Goal: Register for event/course

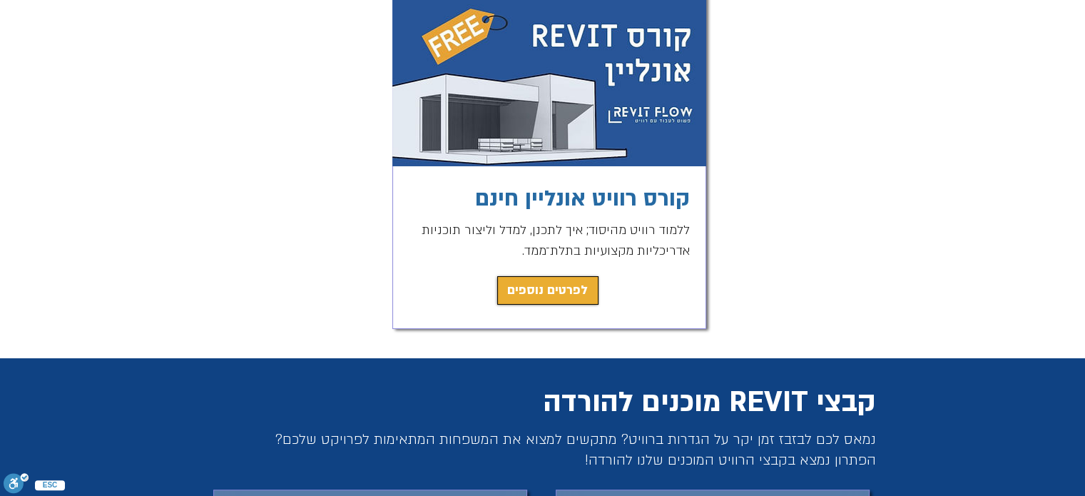
click at [546, 288] on span "לפרטים נוספים" at bounding box center [547, 290] width 81 height 20
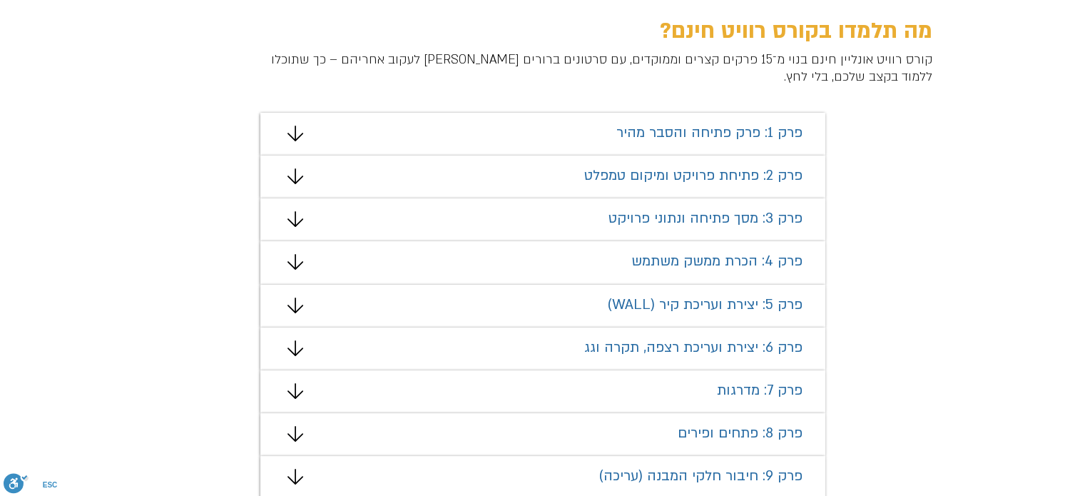
scroll to position [856, 0]
click at [618, 314] on div "מצגת" at bounding box center [542, 306] width 565 height 43
click at [294, 300] on icon "מצגת" at bounding box center [295, 305] width 16 height 16
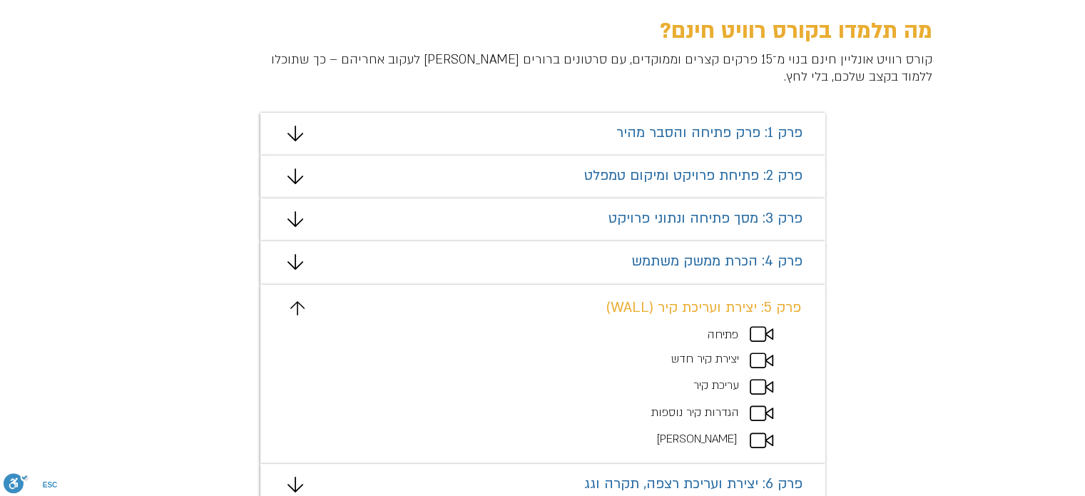
click at [761, 357] on icon "מצגת" at bounding box center [762, 360] width 24 height 16
click at [753, 363] on icon "מצגת" at bounding box center [762, 360] width 24 height 16
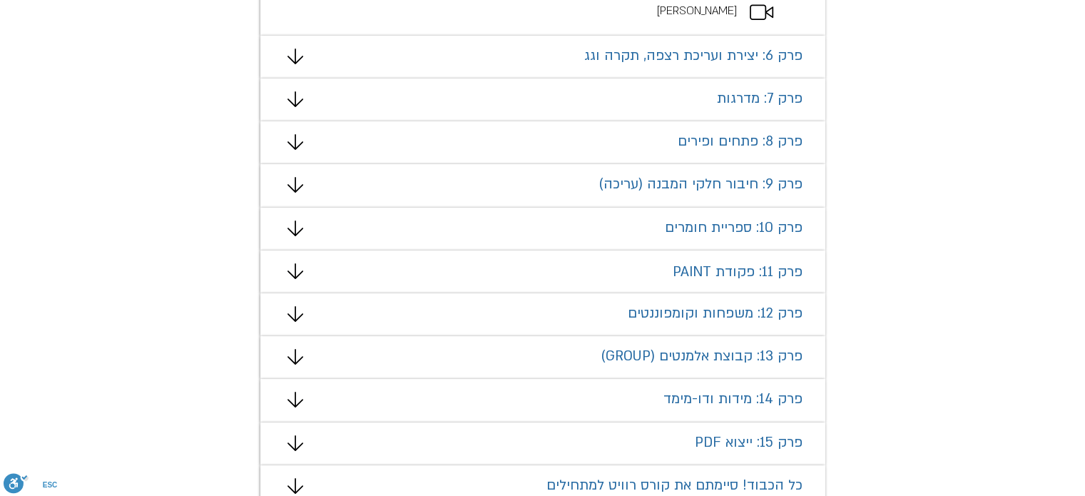
scroll to position [1641, 0]
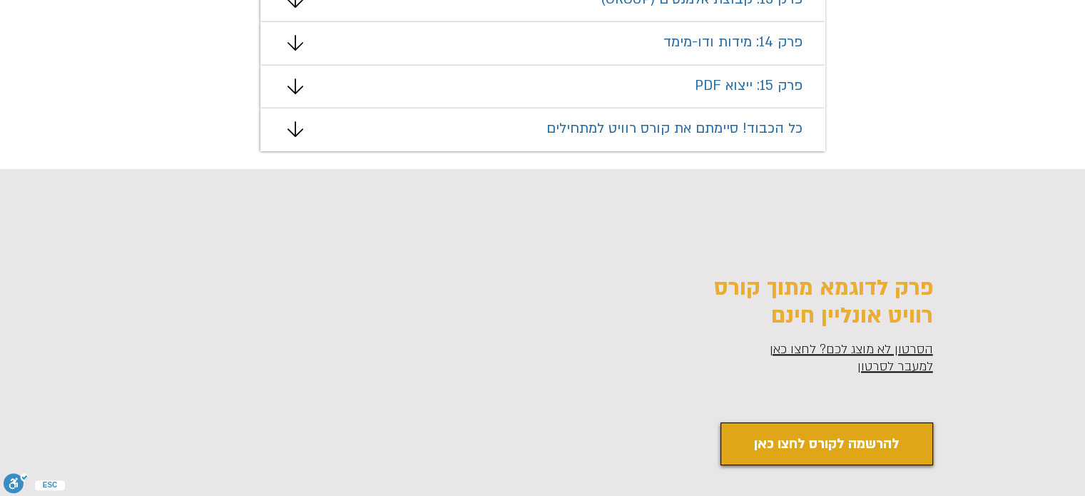
click at [845, 430] on link "להרשמה לקורס לחצו כאן" at bounding box center [826, 443] width 213 height 43
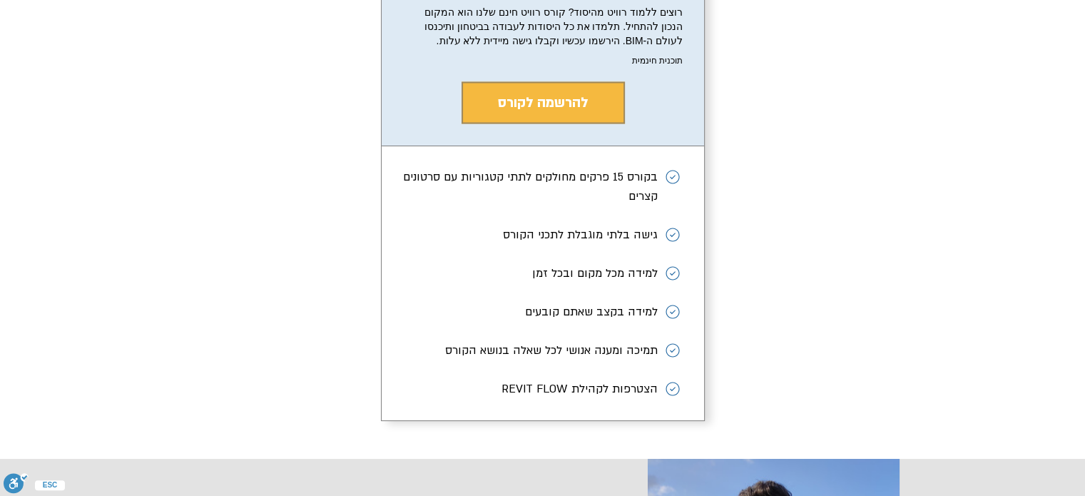
scroll to position [2623, 0]
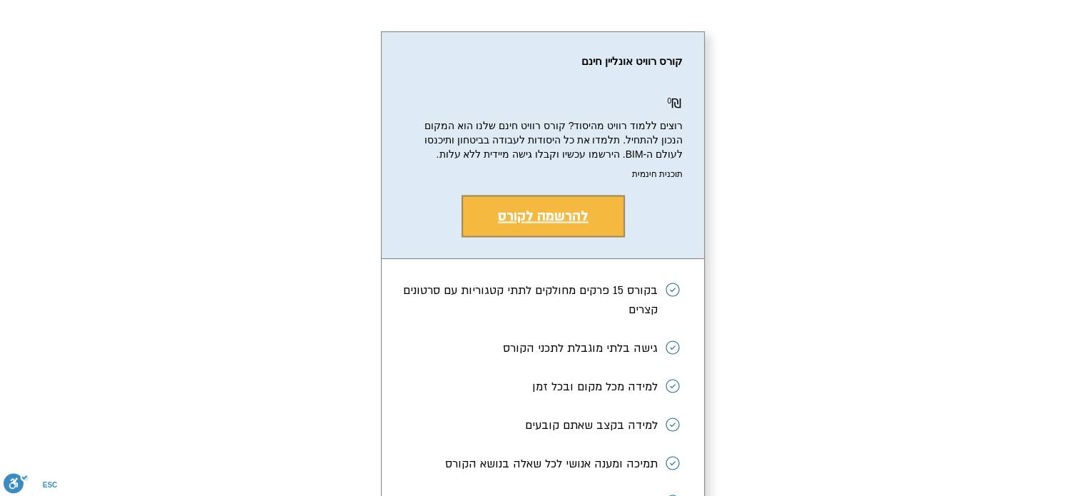
click at [547, 225] on span "להרשמה לקורס" at bounding box center [543, 215] width 91 height 19
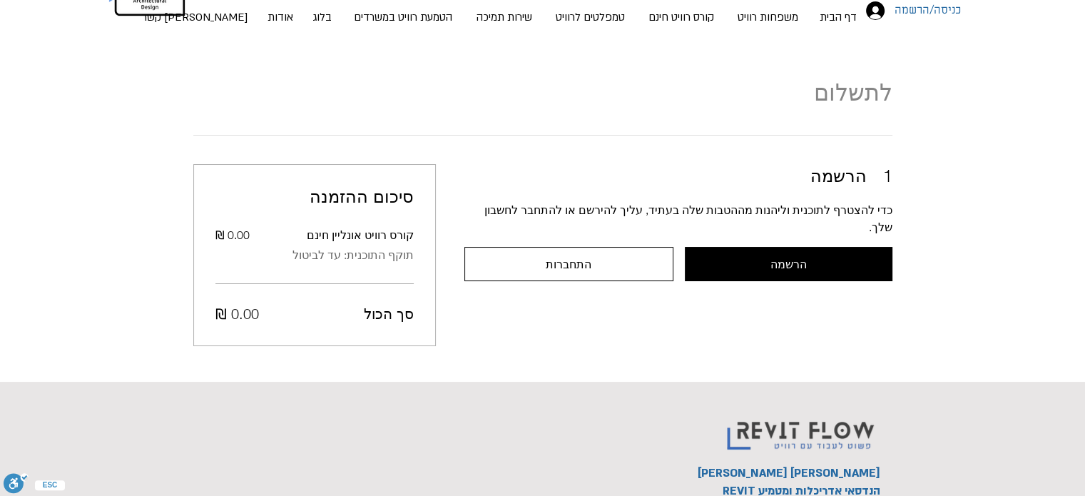
scroll to position [93, 0]
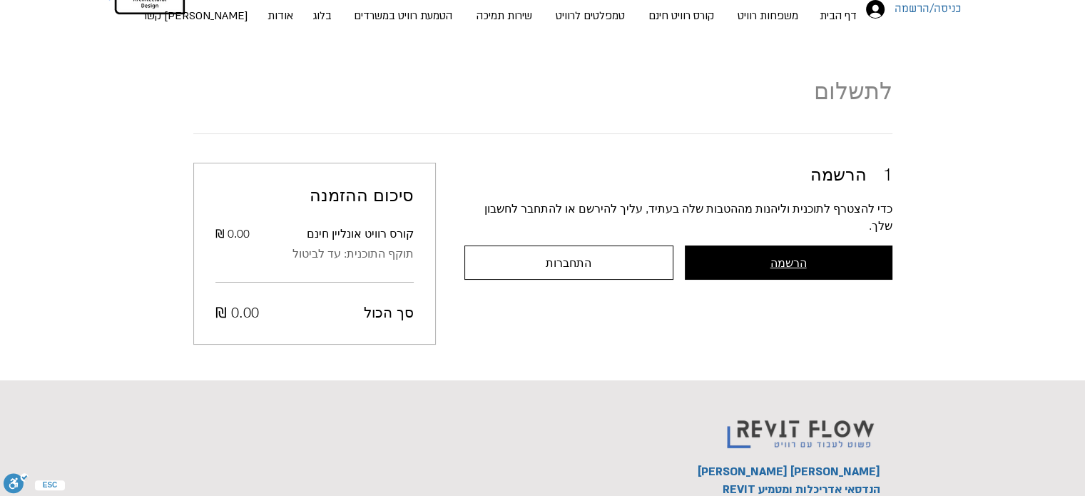
click at [785, 258] on button "הרשמה" at bounding box center [789, 262] width 208 height 34
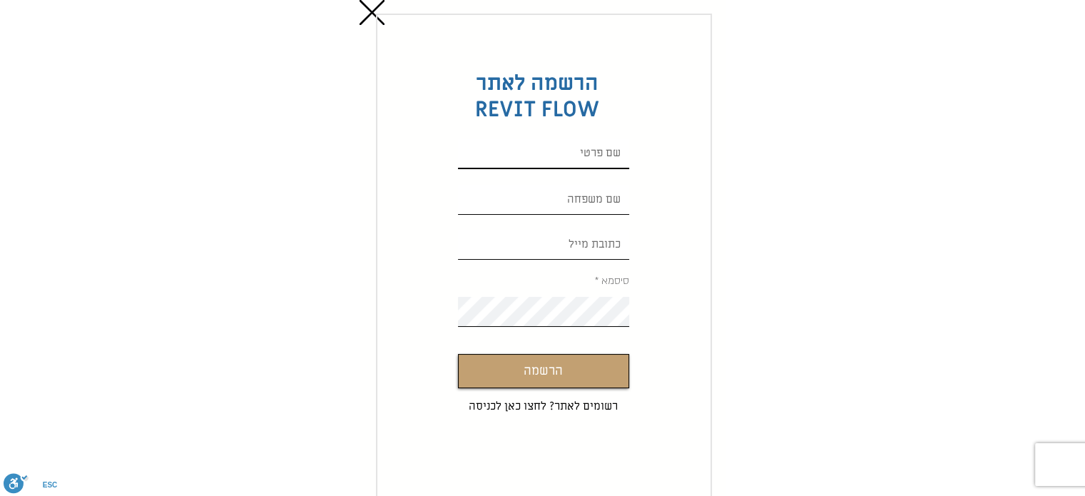
drag, startPoint x: 785, startPoint y: 258, endPoint x: 610, endPoint y: 165, distance: 198.2
click at [610, 165] on input "Custom Signup" at bounding box center [543, 154] width 171 height 30
type input "ליאל"
click at [532, 193] on input "Custom Signup" at bounding box center [543, 200] width 171 height 30
type input "T"
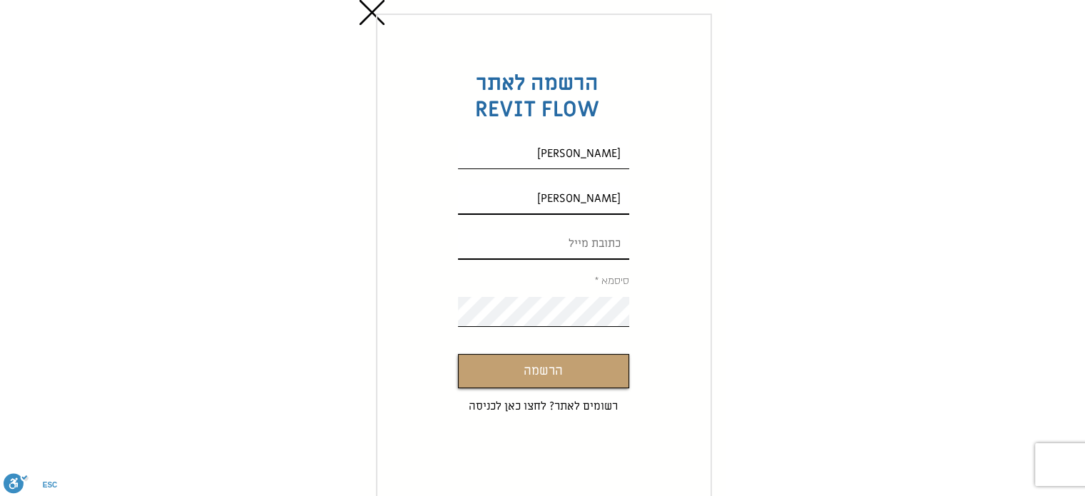
type input "אליאסיאן"
click at [536, 234] on input "Custom Signup" at bounding box center [543, 245] width 171 height 30
type input "liel7133@gmail.com"
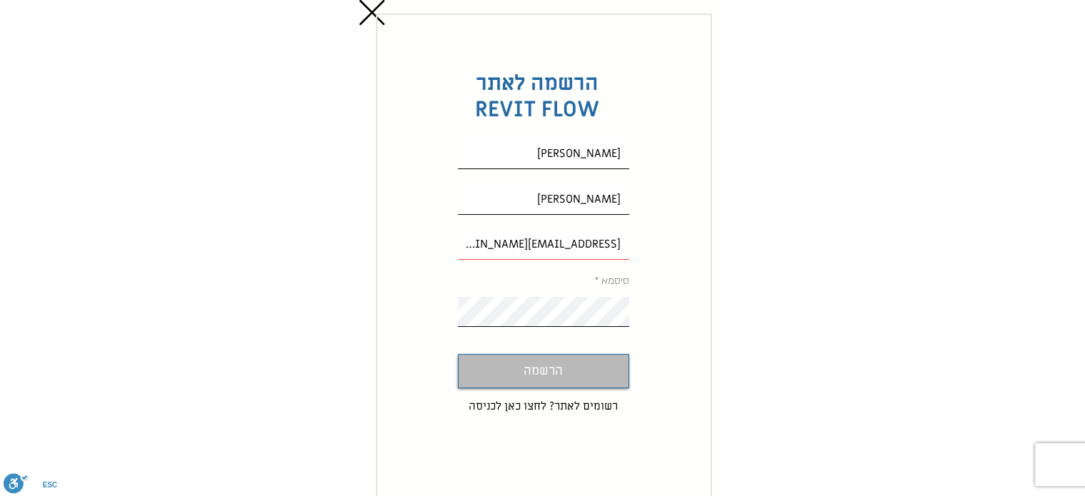
click at [544, 362] on span "הרשמה" at bounding box center [543, 371] width 39 height 21
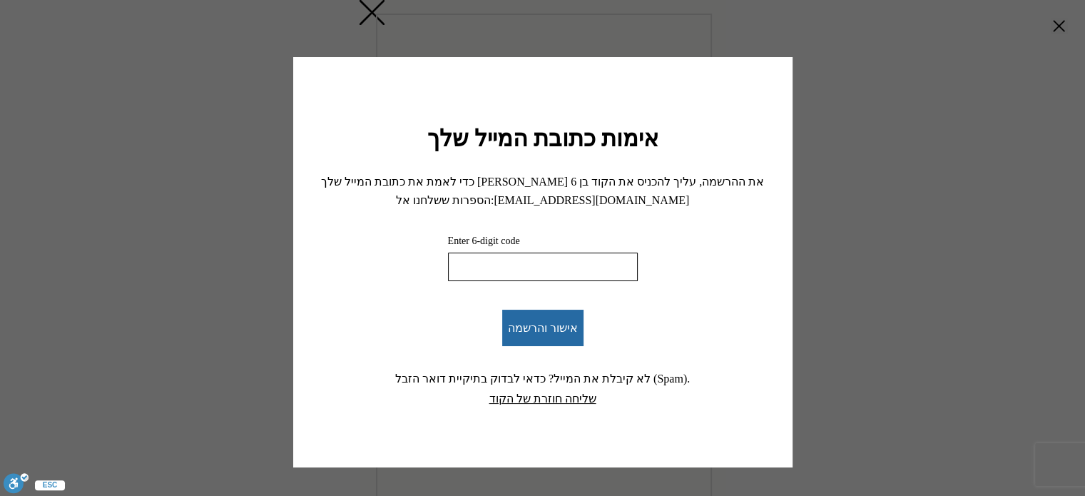
click at [586, 268] on input "Enter 6-digit code" at bounding box center [543, 267] width 190 height 29
type input "216214"
click at [551, 330] on span "אישור והרשמה" at bounding box center [543, 328] width 70 height 14
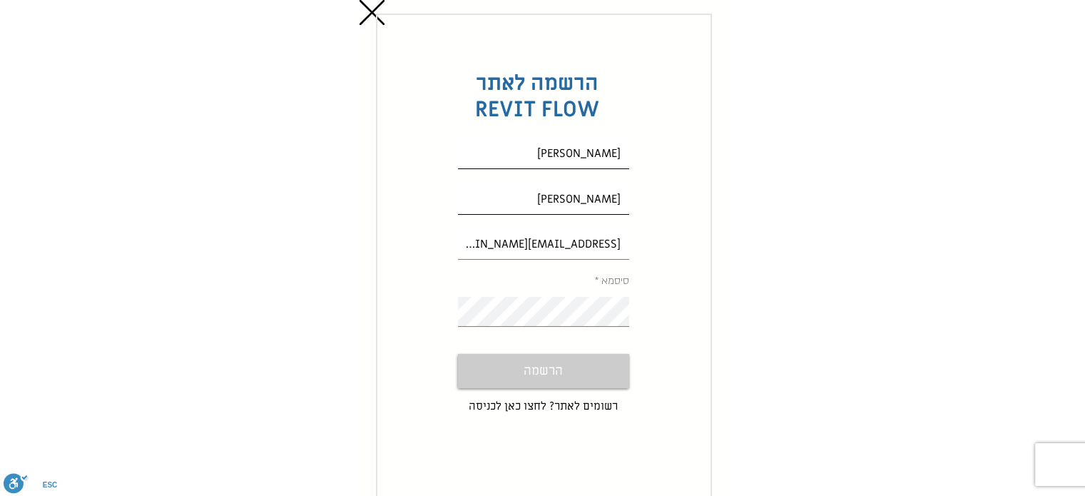
scroll to position [93, 0]
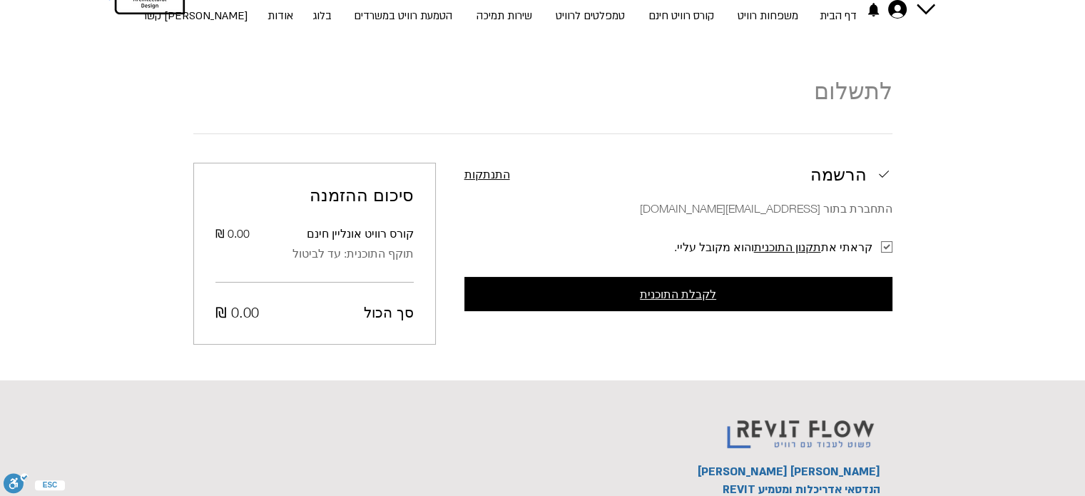
click at [570, 285] on button "לקבלת התוכנית" at bounding box center [678, 294] width 428 height 34
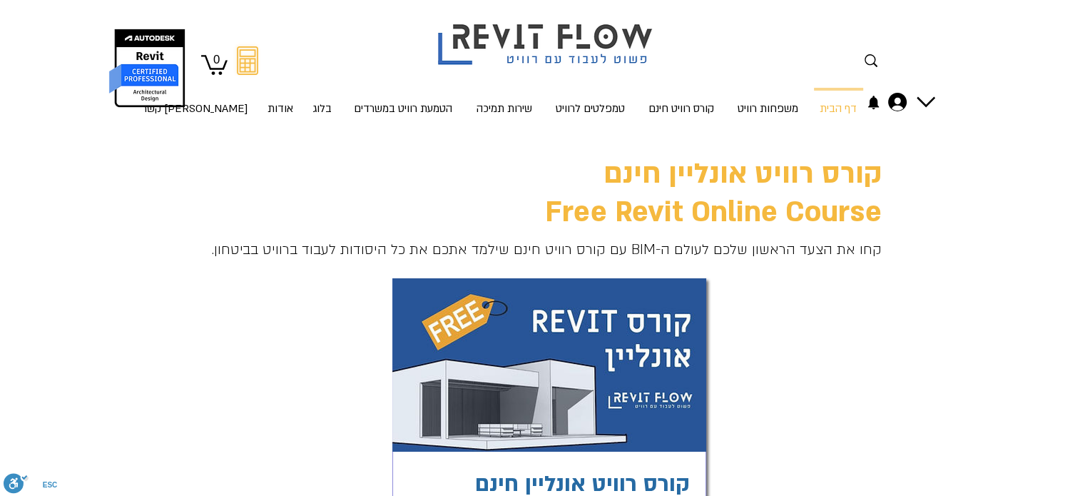
scroll to position [214, 0]
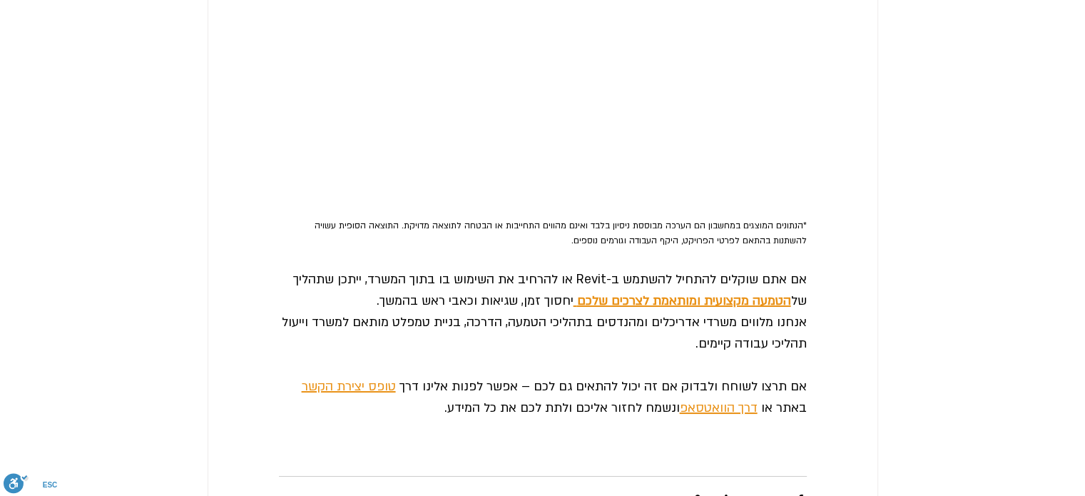
scroll to position [3780, 0]
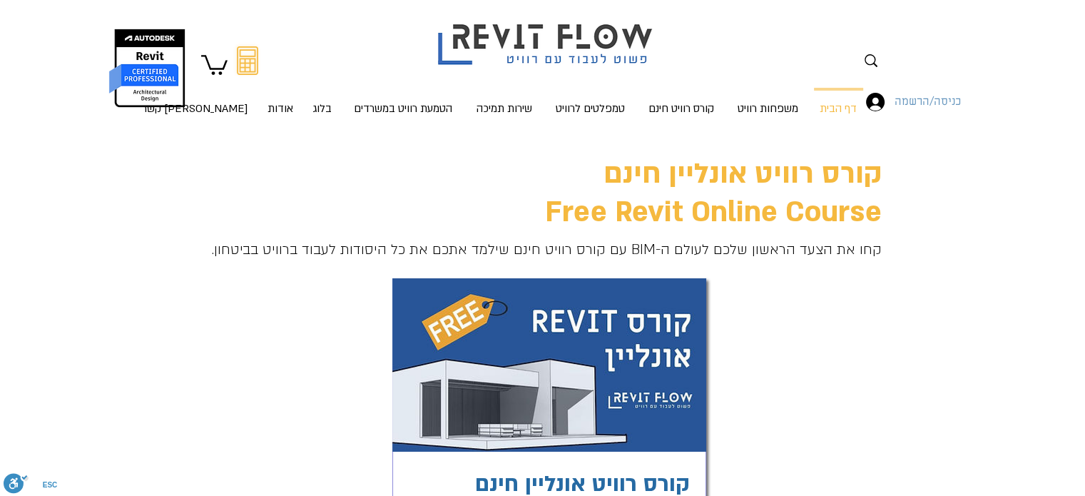
click at [932, 101] on span "כניסה/הרשמה" at bounding box center [927, 102] width 76 height 19
click at [893, 103] on icon "החשבון של ליאל אליאסיאן" at bounding box center [897, 102] width 19 height 19
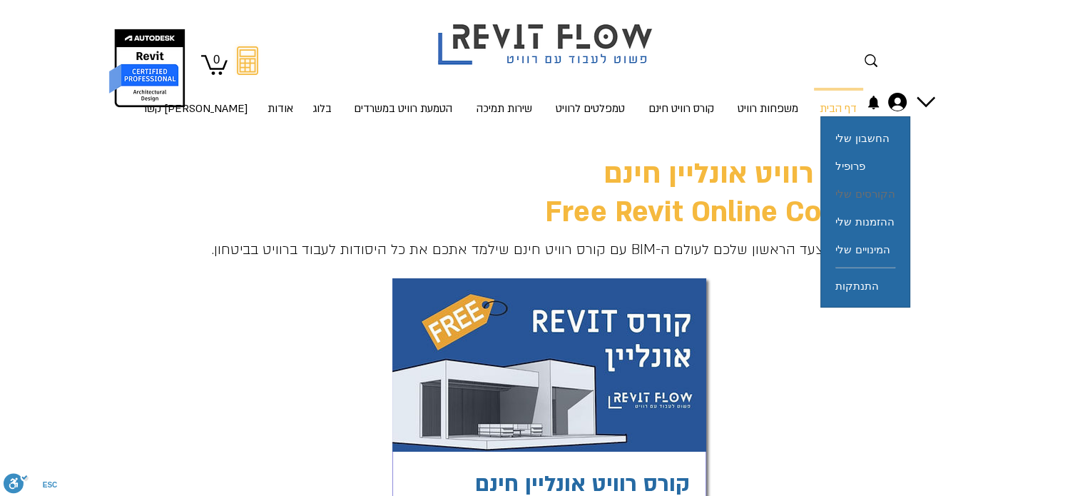
click at [872, 191] on span "הקורסים שלי" at bounding box center [864, 194] width 59 height 28
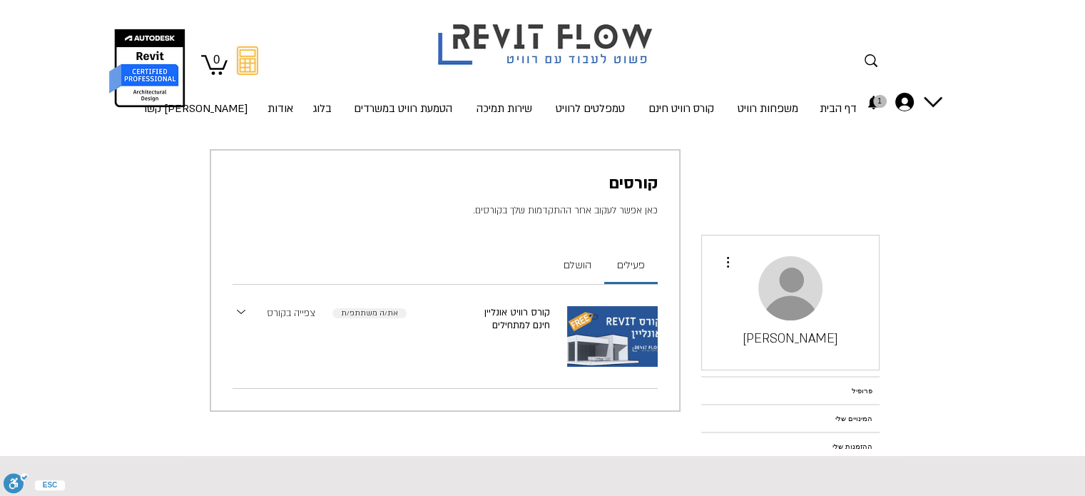
click at [312, 314] on link "צפייה בקורס" at bounding box center [291, 313] width 49 height 15
click at [291, 314] on link "צפייה בקורס" at bounding box center [291, 313] width 49 height 15
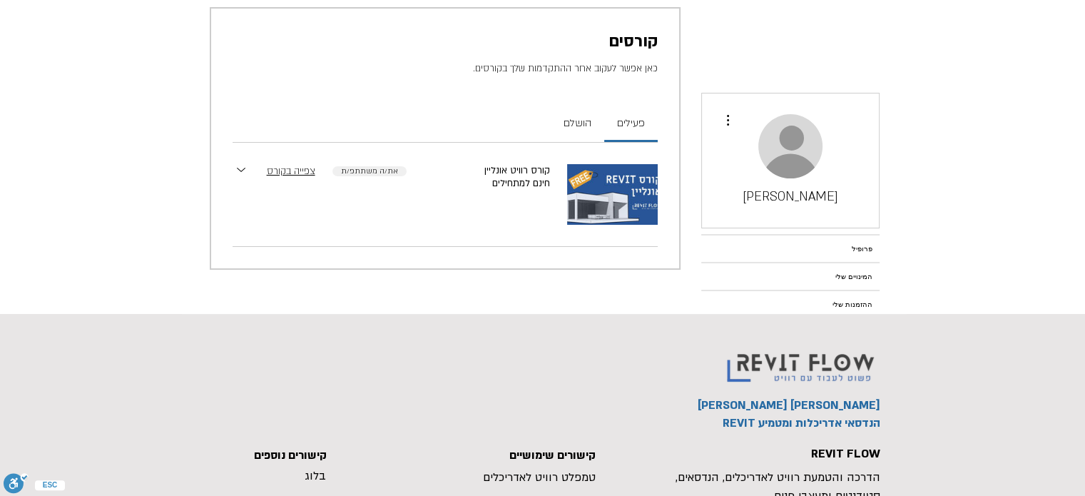
scroll to position [143, 0]
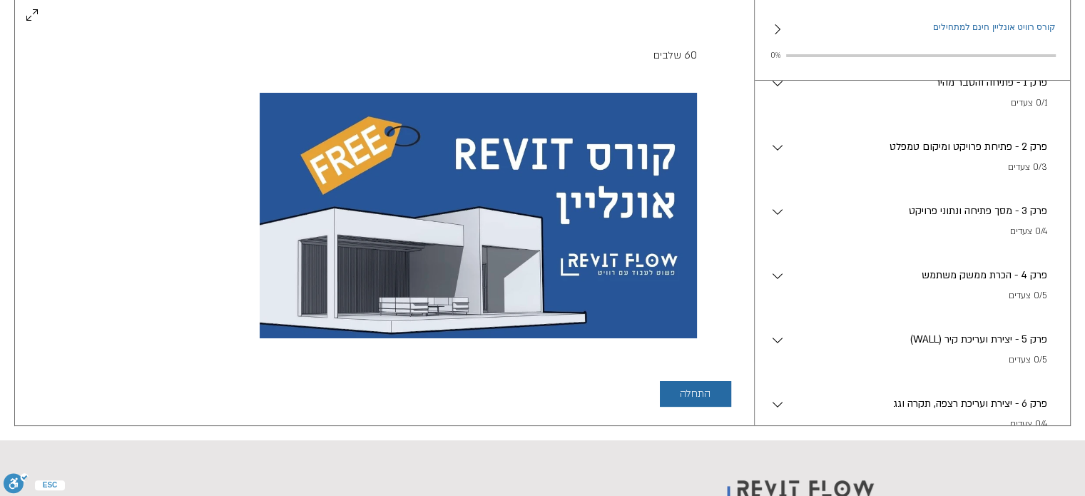
scroll to position [71, 0]
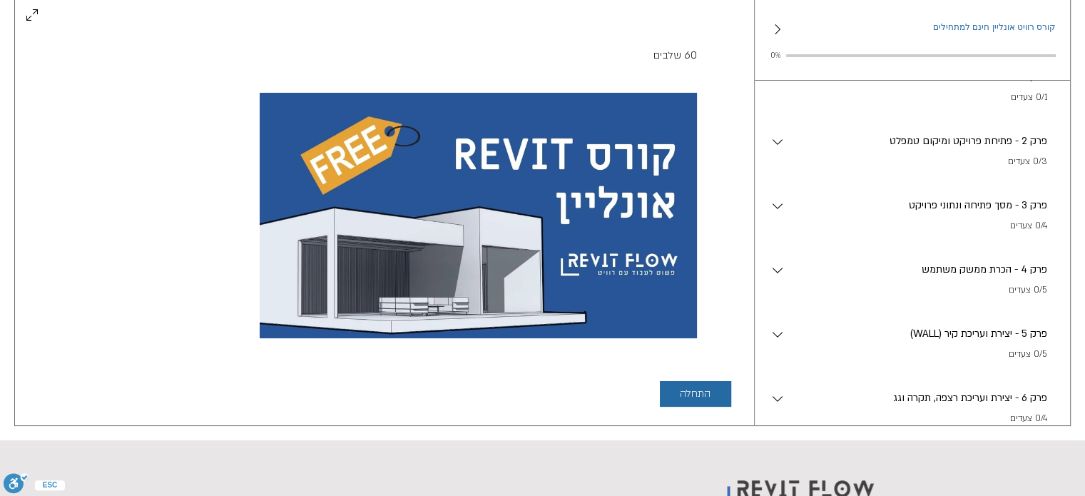
click at [956, 342] on p "(WALL) פרק 5 - יצירת ועריכת קיר" at bounding box center [916, 334] width 261 height 16
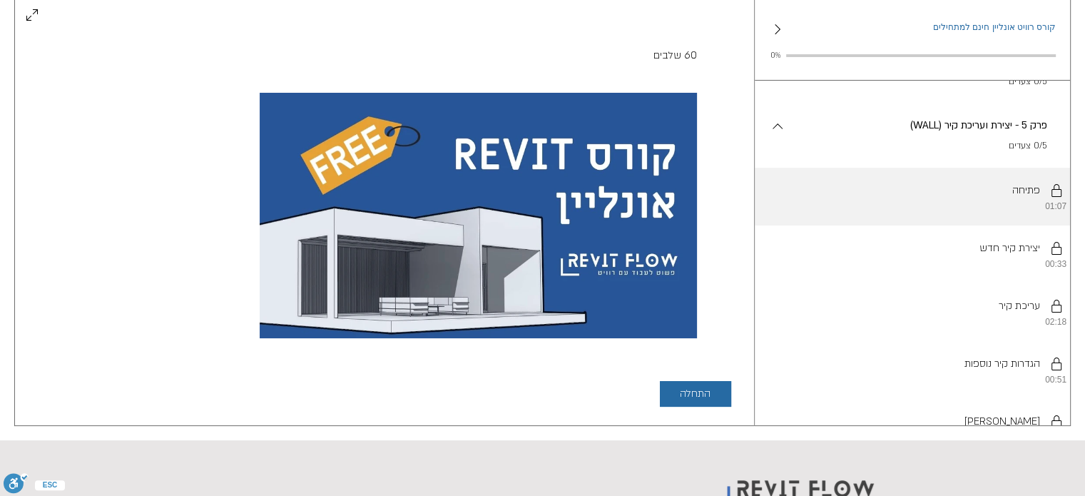
scroll to position [285, 0]
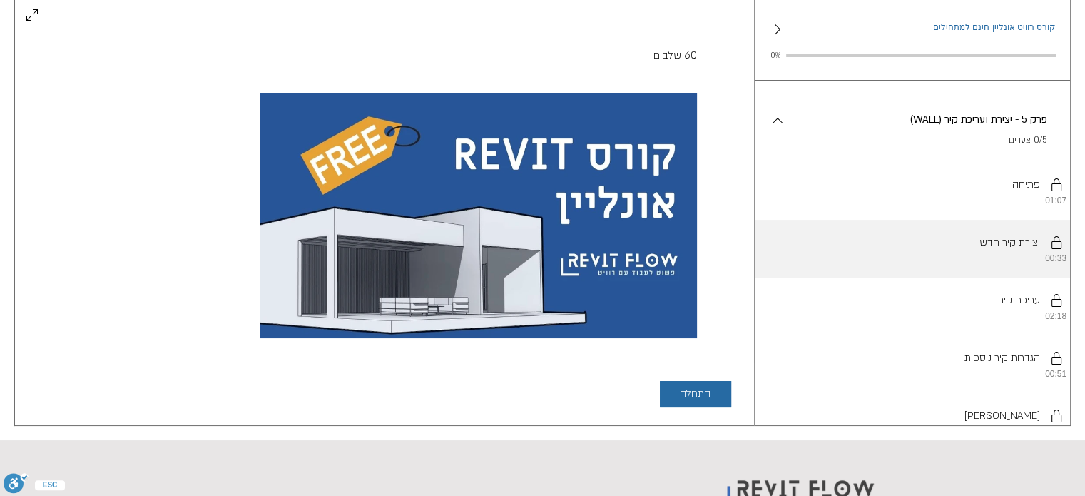
click at [954, 258] on li "יש להשלים את השלבים לפי הסדר. יצירת קיר חדש 00:33" at bounding box center [912, 249] width 315 height 58
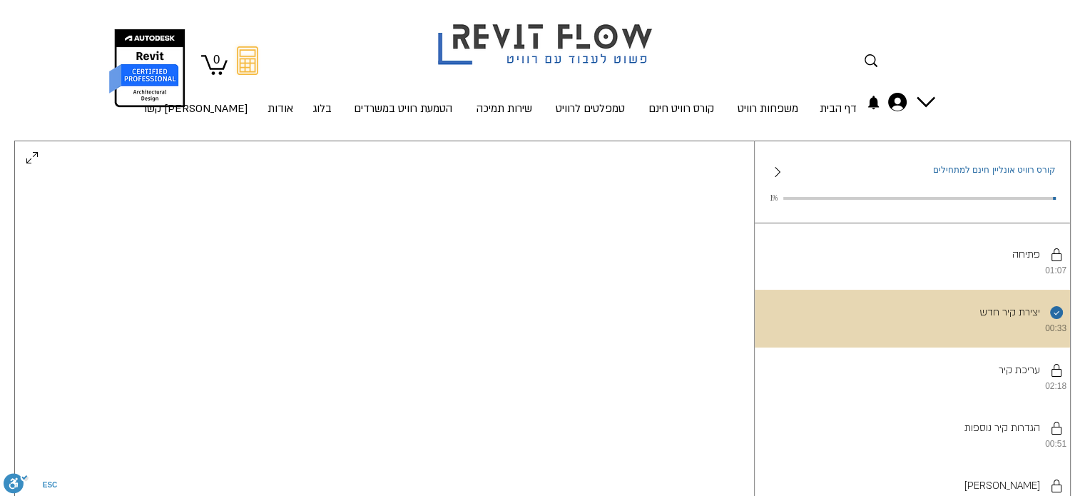
scroll to position [428, 0]
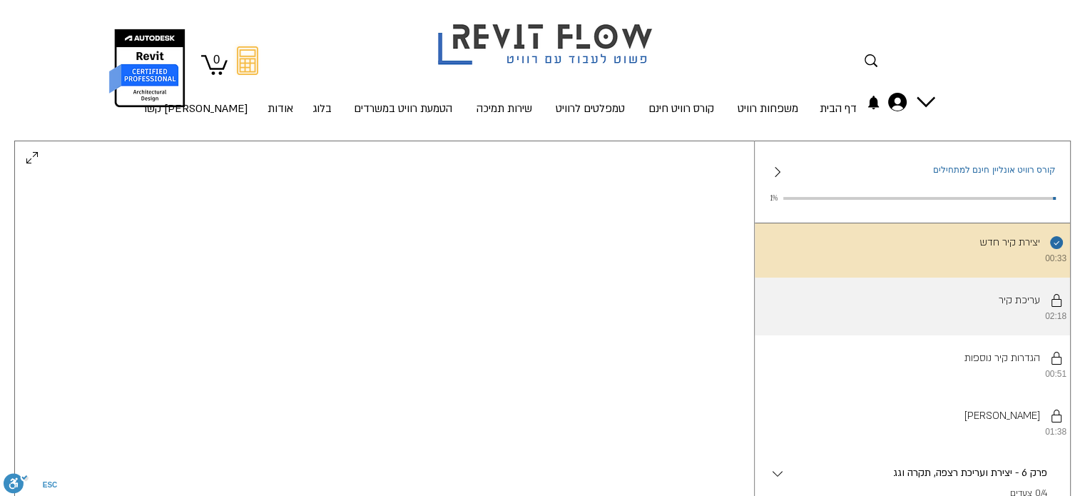
click at [987, 325] on li "יש להשלים את השלבים לפי הסדר. עריכת קיר 02:18" at bounding box center [912, 306] width 315 height 58
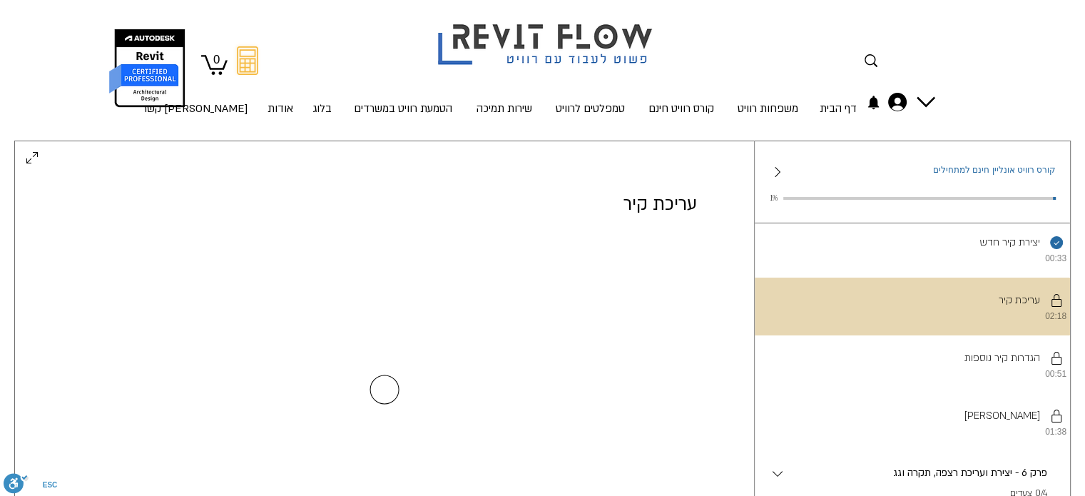
scroll to position [0, 0]
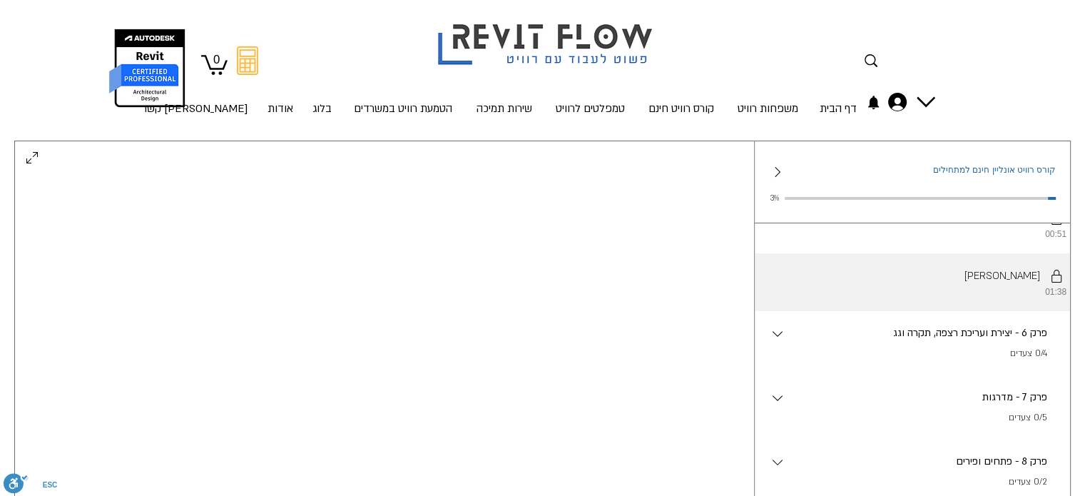
scroll to position [571, 0]
click at [913, 307] on li "יש להשלים את השלבים לפי הסדר. שרטוט קיר 01:38" at bounding box center [912, 279] width 315 height 58
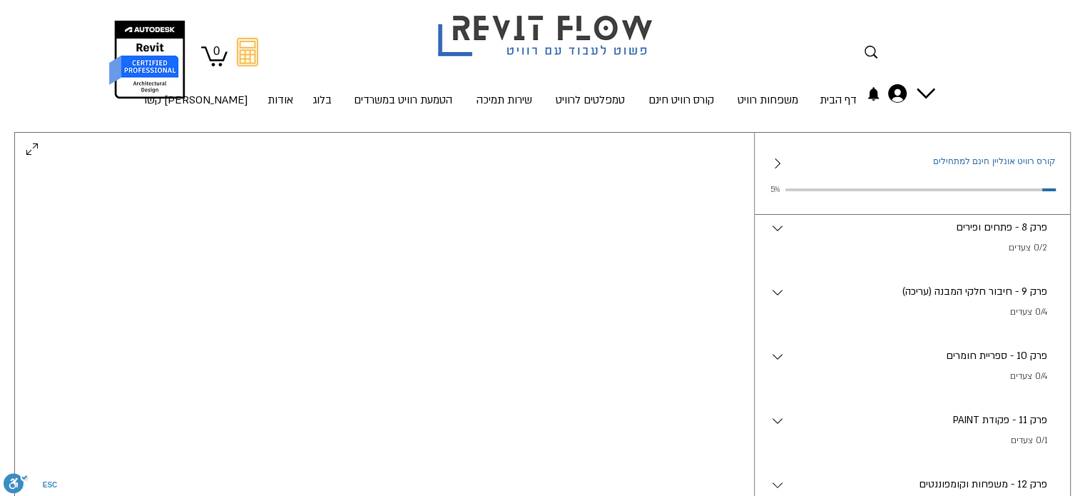
scroll to position [856, 0]
click at [914, 257] on p "0/4 צעדים" at bounding box center [916, 250] width 261 height 14
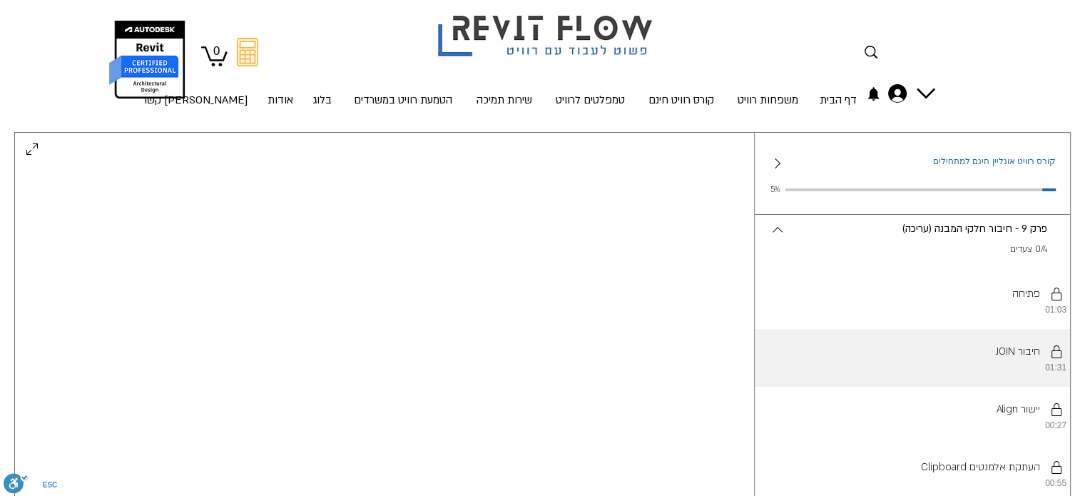
click at [981, 382] on li "יש להשלים את השלבים לפי הסדר. JOIN חיבור 01:31" at bounding box center [912, 358] width 315 height 58
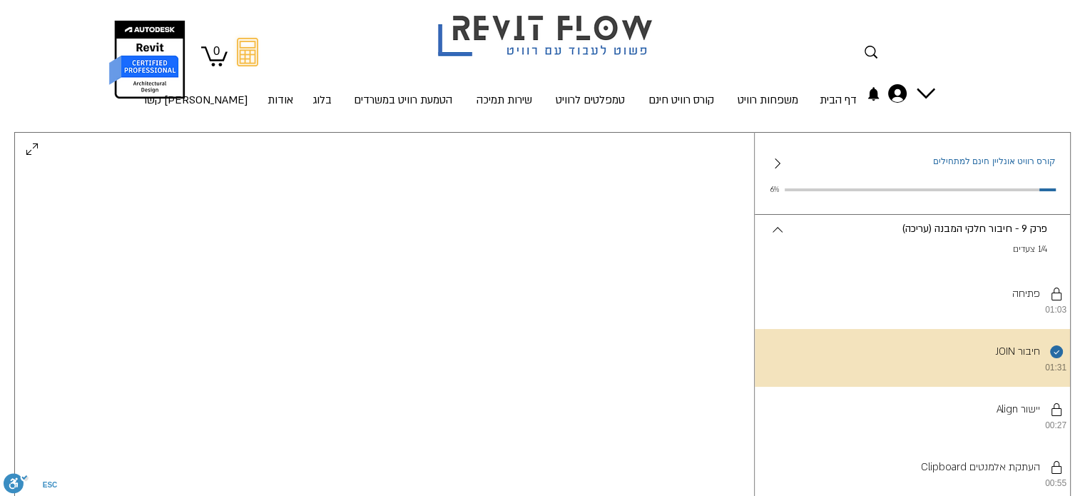
scroll to position [76, 0]
